Goal: Task Accomplishment & Management: Manage account settings

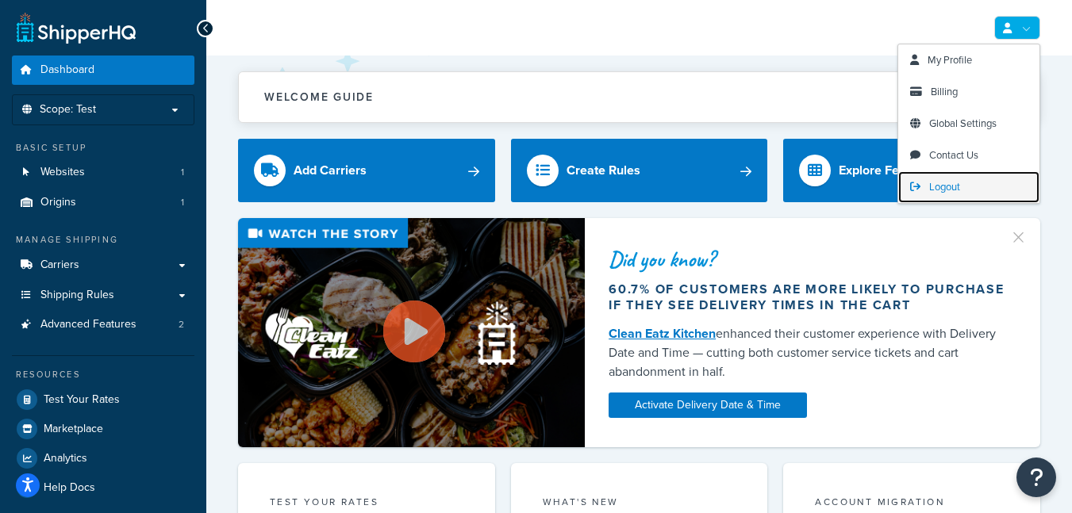
click at [964, 177] on link "Logout" at bounding box center [968, 187] width 141 height 32
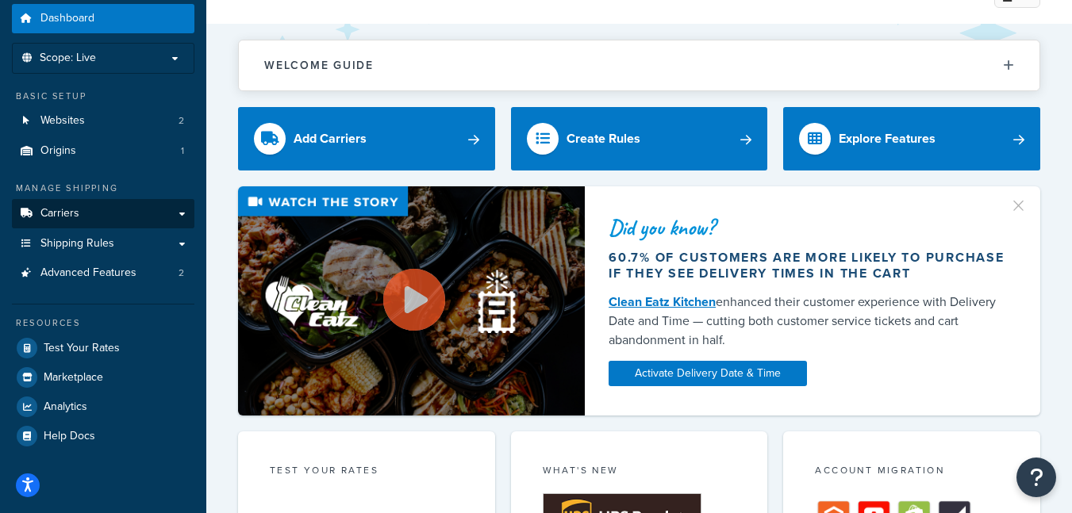
scroll to position [79, 0]
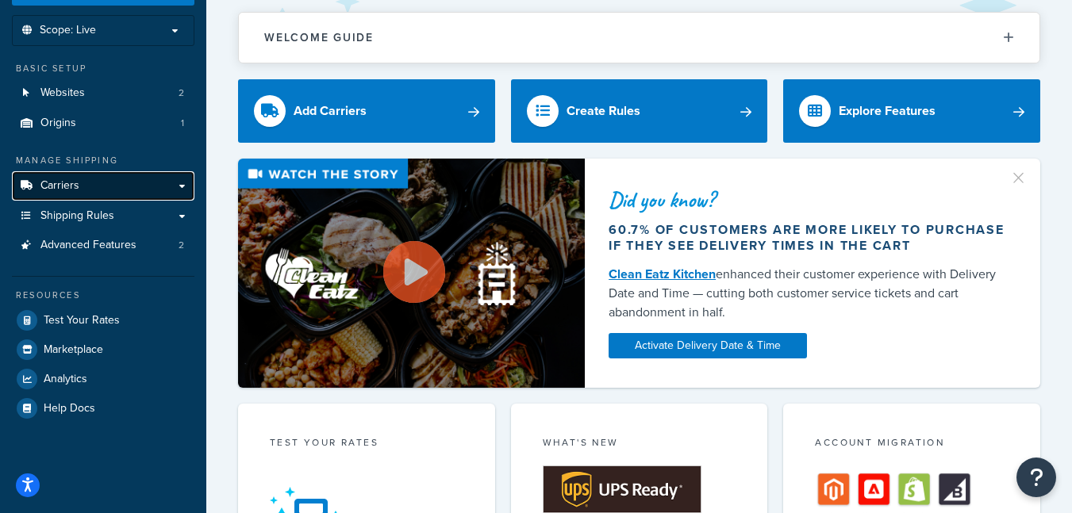
click at [128, 188] on link "Carriers" at bounding box center [103, 185] width 182 height 29
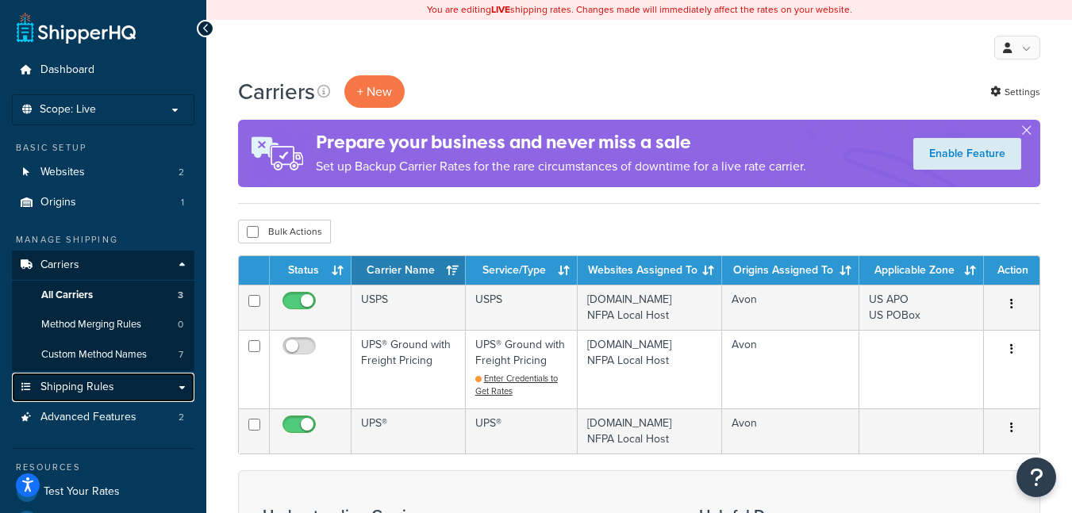
click at [107, 391] on span "Shipping Rules" at bounding box center [77, 387] width 74 height 13
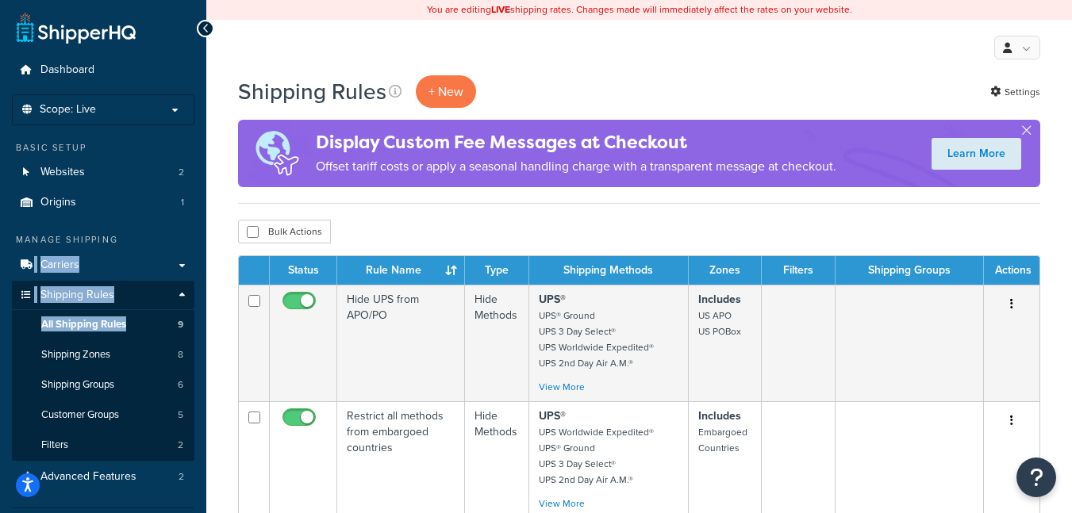
drag, startPoint x: 2, startPoint y: 275, endPoint x: 13, endPoint y: 307, distance: 33.9
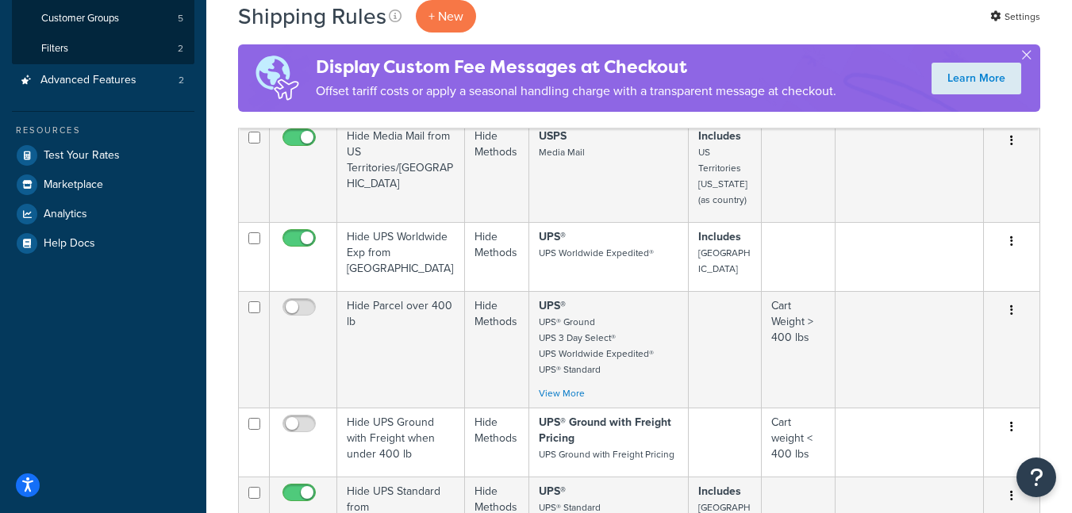
scroll to position [714, 0]
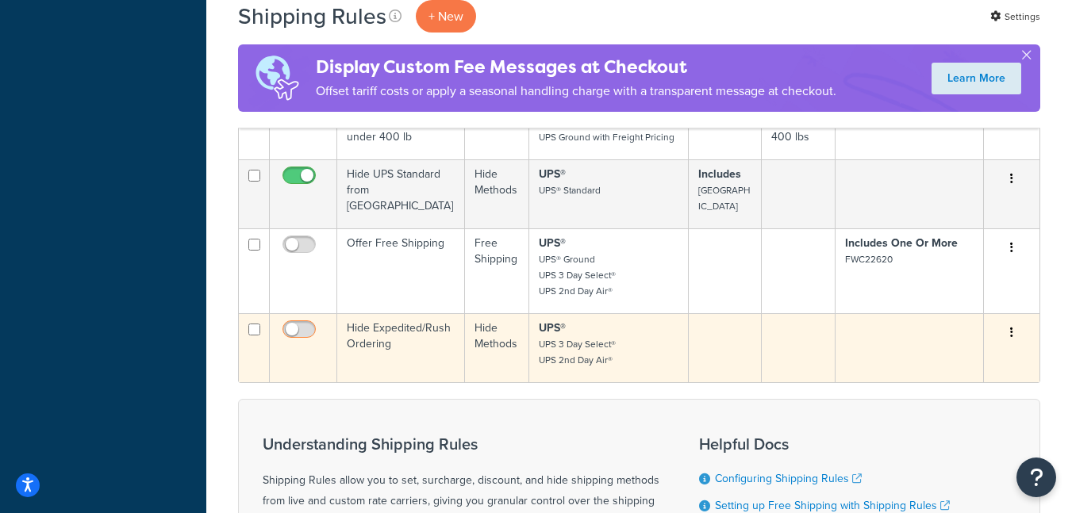
click at [312, 324] on input "checkbox" at bounding box center [301, 334] width 44 height 20
click at [309, 324] on input "checkbox" at bounding box center [301, 334] width 44 height 20
checkbox input "false"
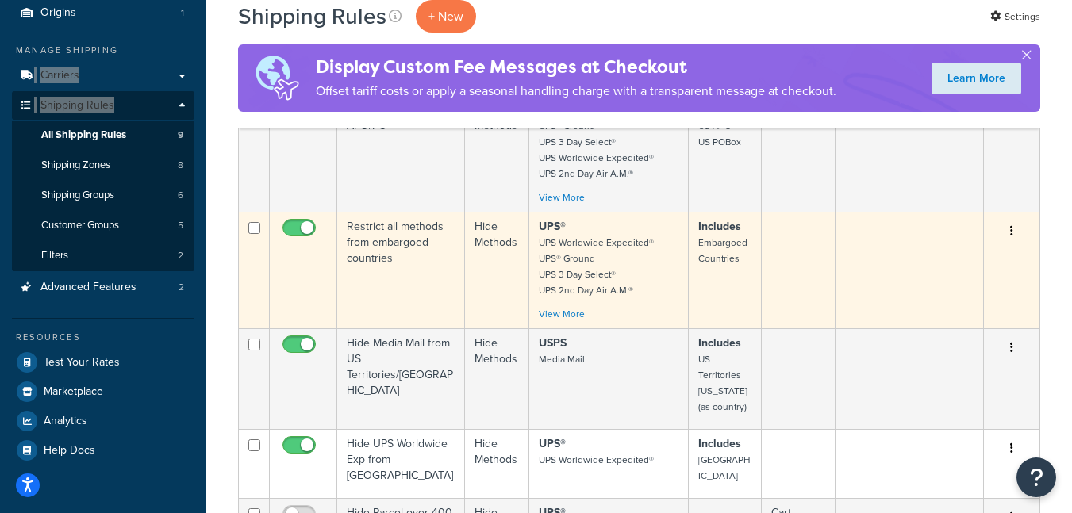
scroll to position [0, 0]
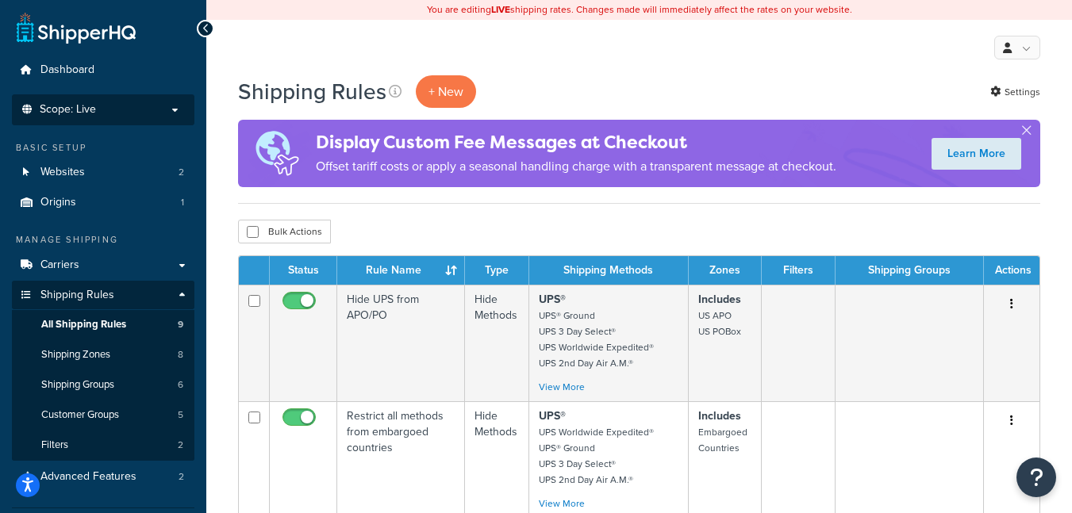
click at [116, 117] on li "Scope: Live Development Integration Test Manage Scopes" at bounding box center [103, 109] width 182 height 31
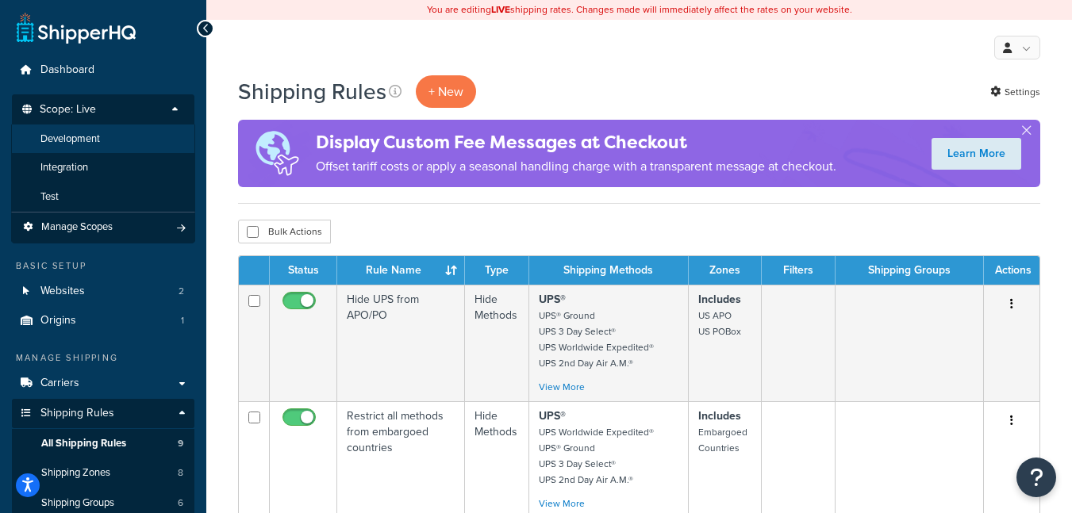
click at [92, 151] on li "Development" at bounding box center [103, 139] width 184 height 29
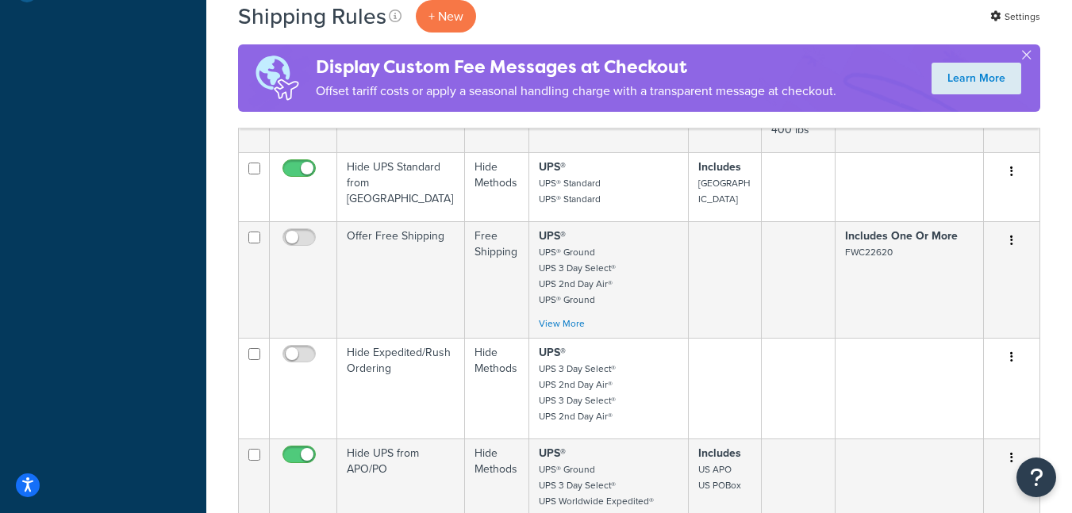
scroll to position [793, 0]
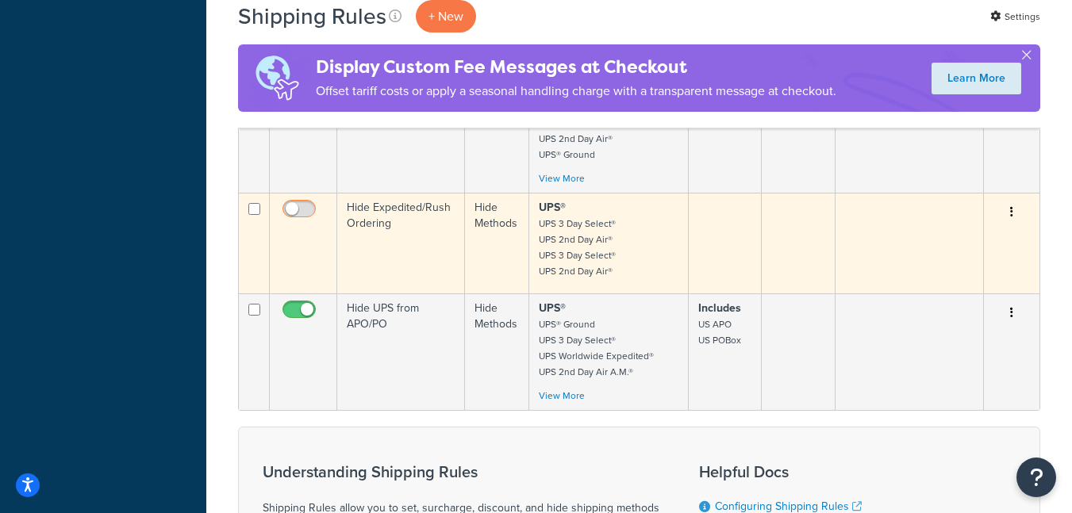
click at [294, 219] on input "checkbox" at bounding box center [301, 213] width 44 height 20
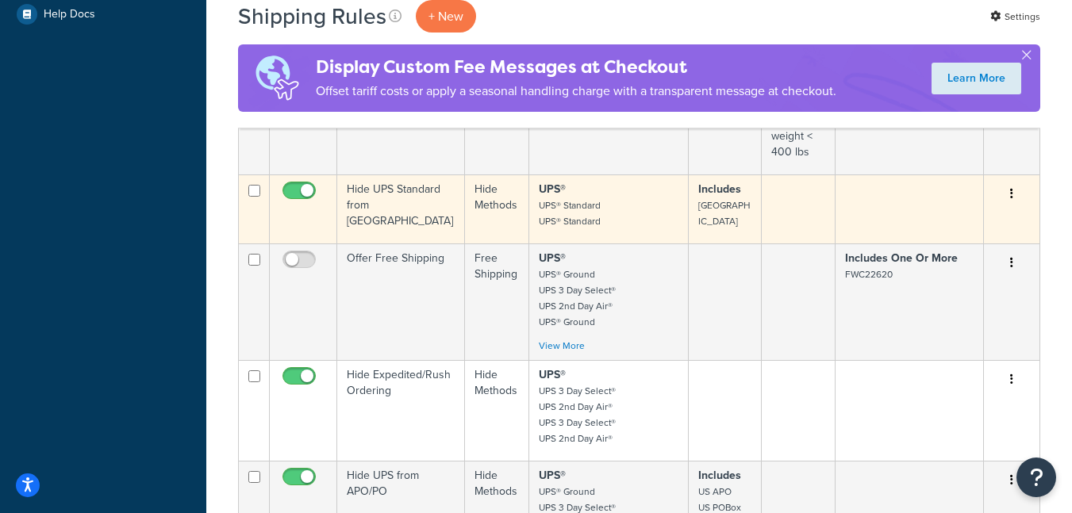
scroll to position [635, 0]
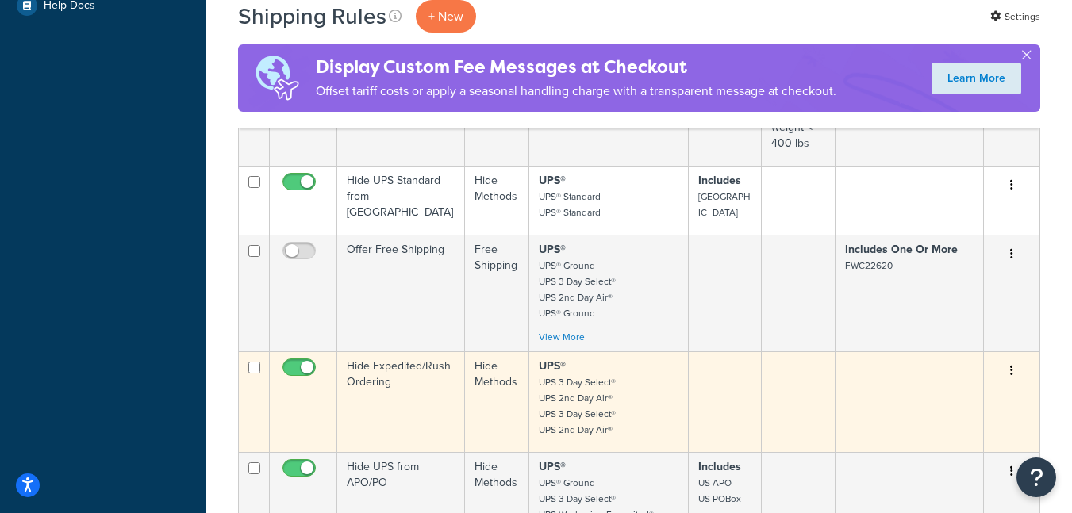
click at [306, 374] on input "checkbox" at bounding box center [301, 372] width 44 height 20
checkbox input "false"
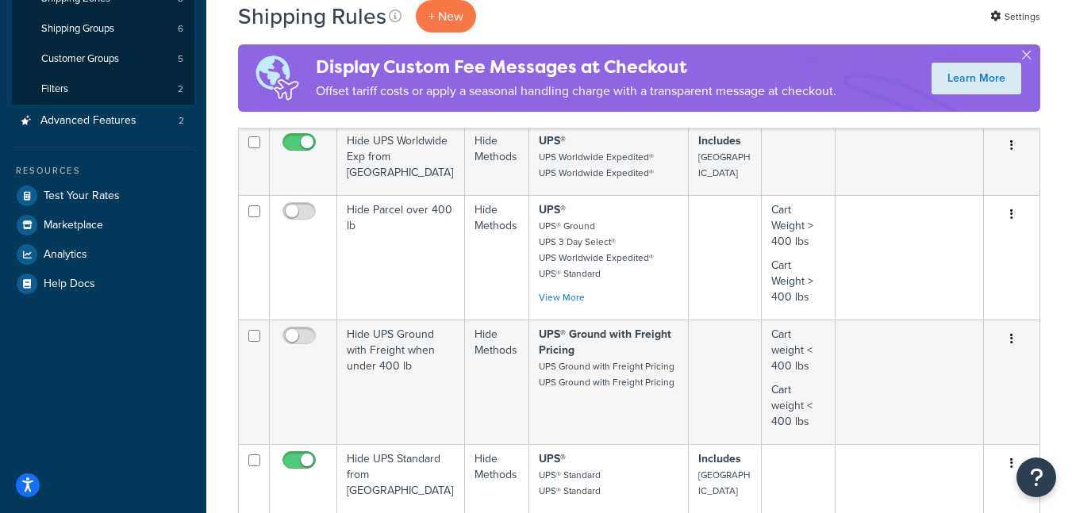
scroll to position [0, 0]
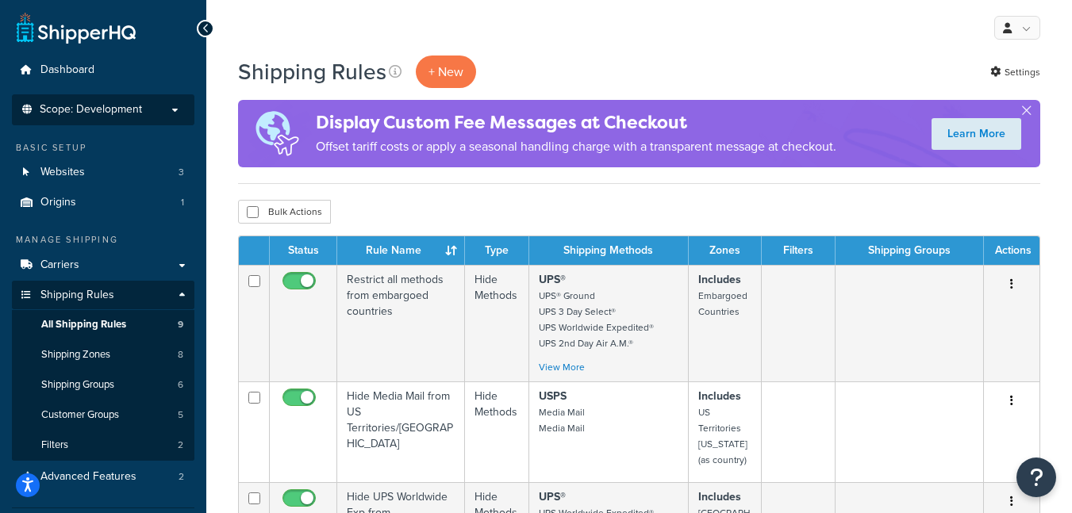
click at [129, 117] on span "Scope: Development" at bounding box center [91, 109] width 102 height 13
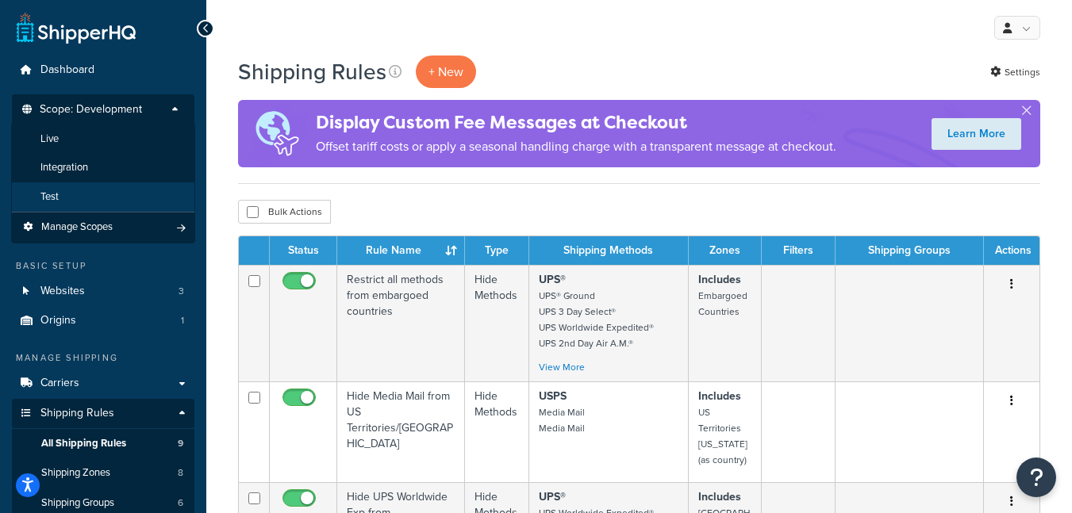
click at [95, 186] on li "Test" at bounding box center [103, 196] width 184 height 29
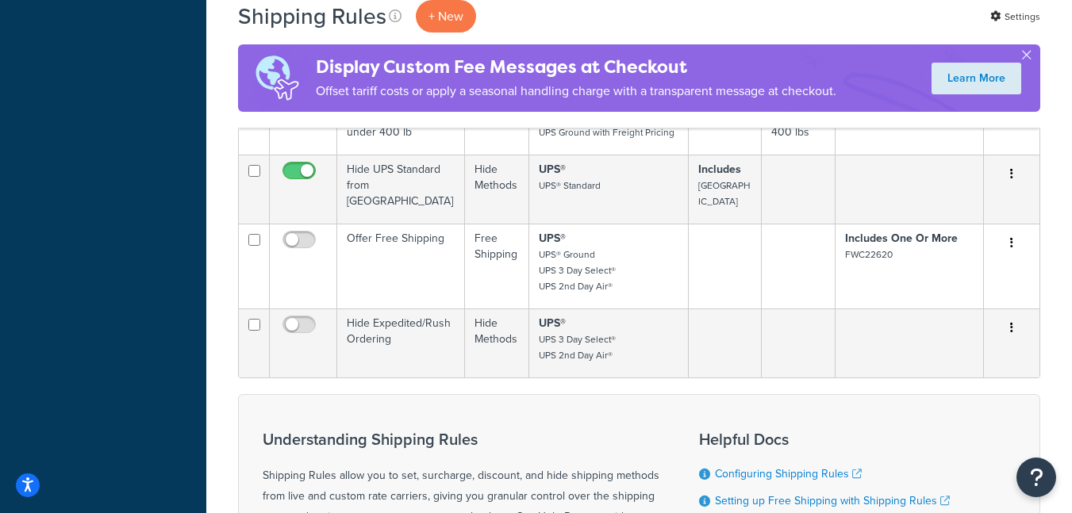
scroll to position [714, 0]
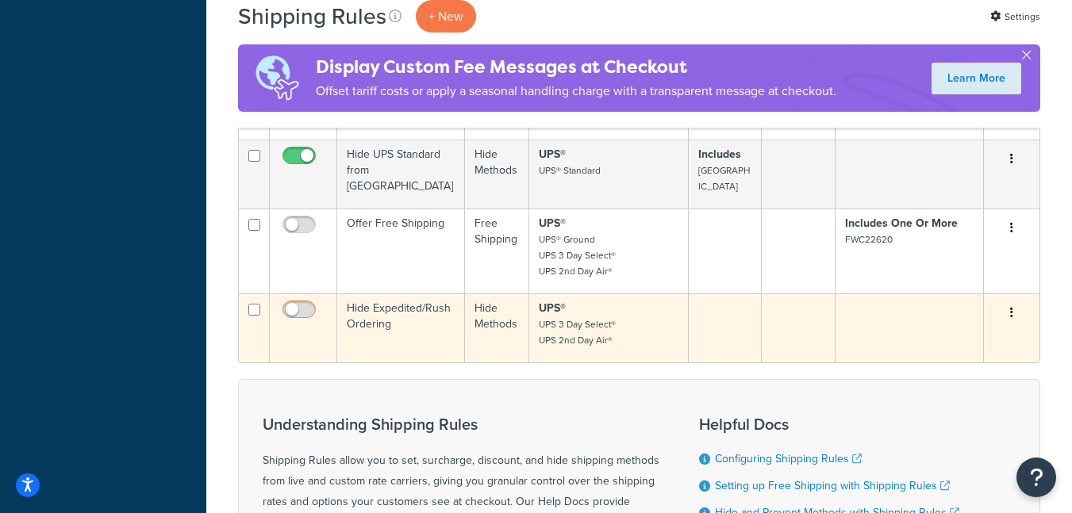
click at [294, 304] on input "checkbox" at bounding box center [301, 314] width 44 height 20
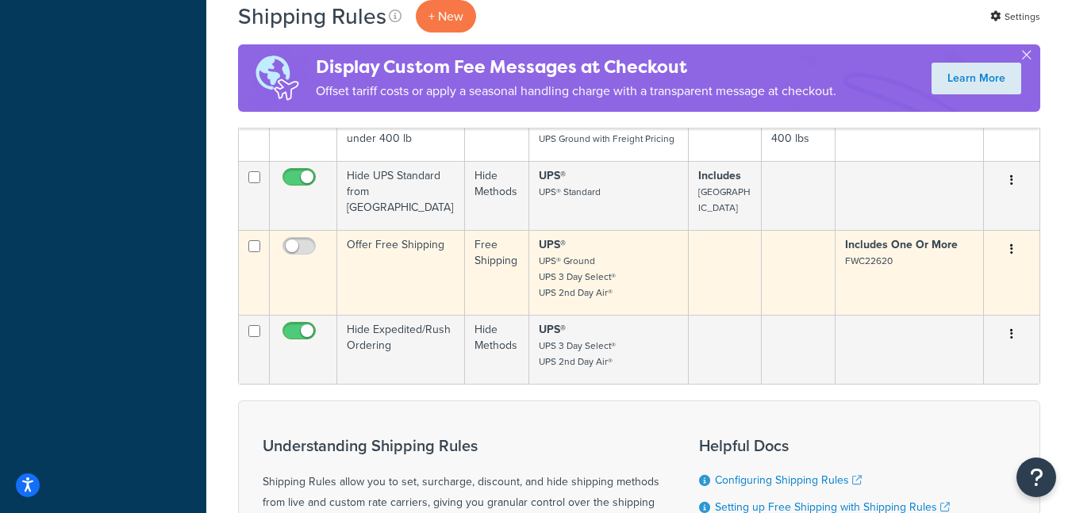
scroll to position [635, 0]
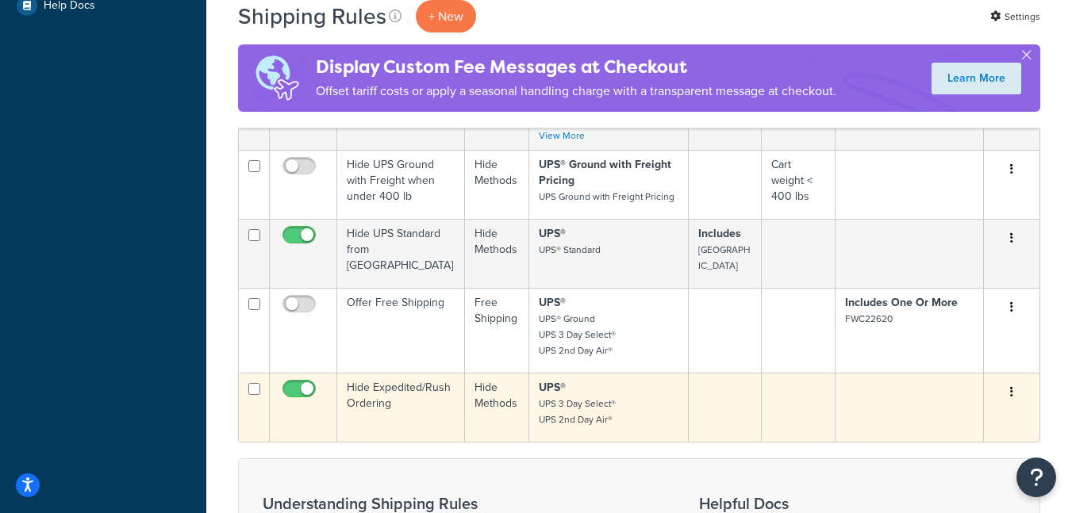
click at [296, 383] on input "checkbox" at bounding box center [301, 393] width 44 height 20
checkbox input "false"
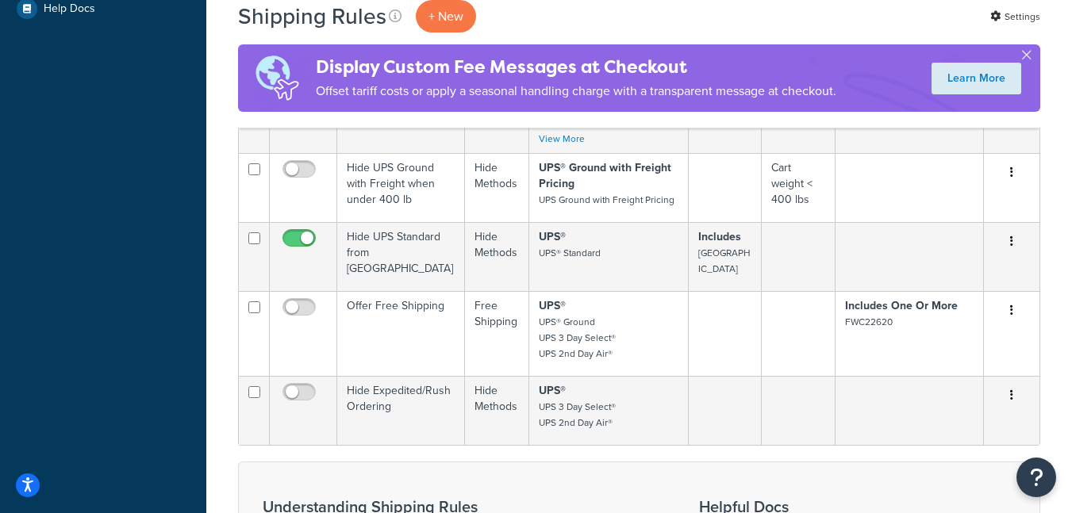
scroll to position [546, 0]
